Goal: Information Seeking & Learning: Understand process/instructions

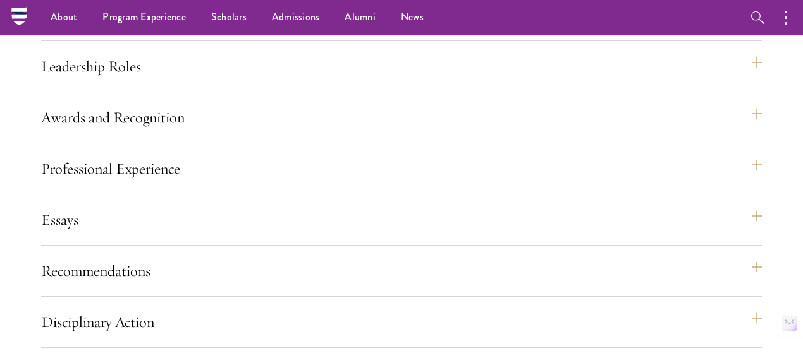
scroll to position [1110, 0]
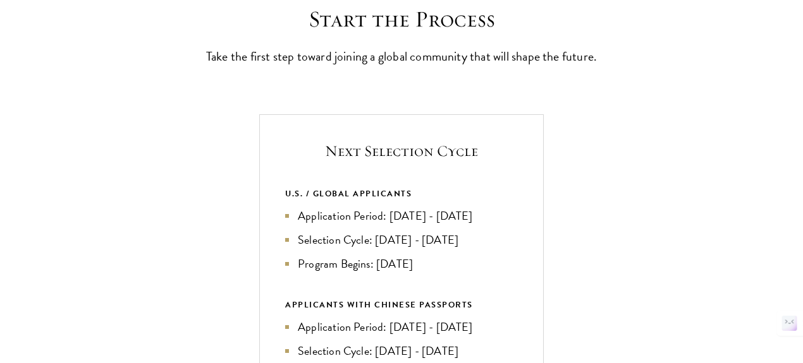
scroll to position [454, 0]
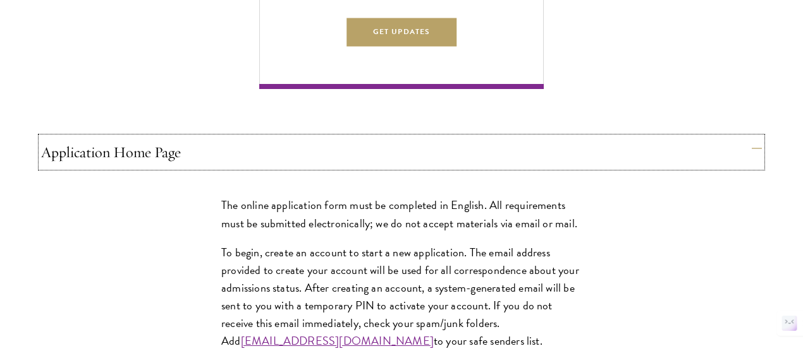
scroll to position [841, 0]
